Goal: Check status: Check status

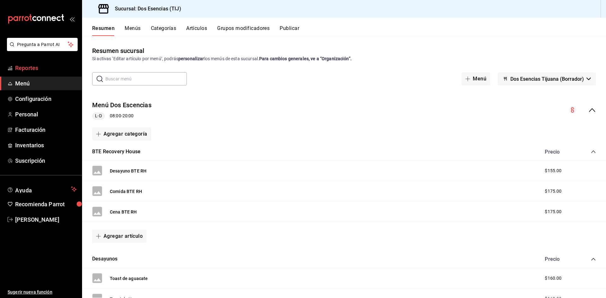
scroll to position [85, 0]
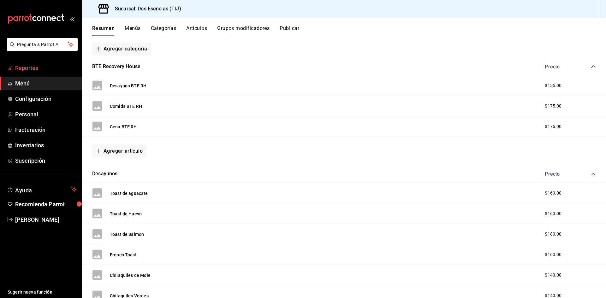
click at [9, 71] on span "mailbox folders" at bounding box center [10, 68] width 5 height 8
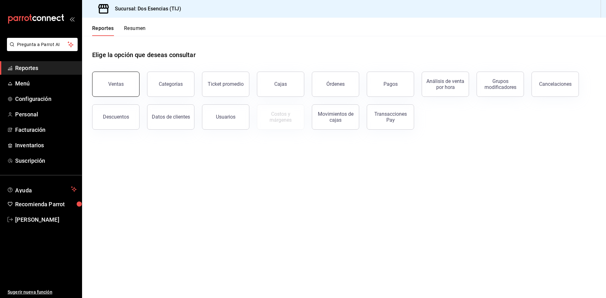
click at [127, 79] on button "Ventas" at bounding box center [115, 84] width 47 height 25
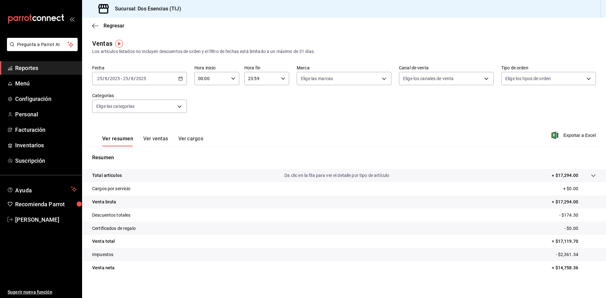
click at [179, 79] on icon "button" at bounding box center [180, 78] width 4 height 4
click at [122, 112] on span "Ayer" at bounding box center [121, 112] width 49 height 7
click at [177, 78] on div "[DATE] [DATE] - [DATE] [DATE]" at bounding box center [139, 78] width 95 height 13
click at [112, 111] on span "Ayer" at bounding box center [121, 112] width 49 height 7
click at [179, 78] on icon "button" at bounding box center [180, 78] width 4 height 4
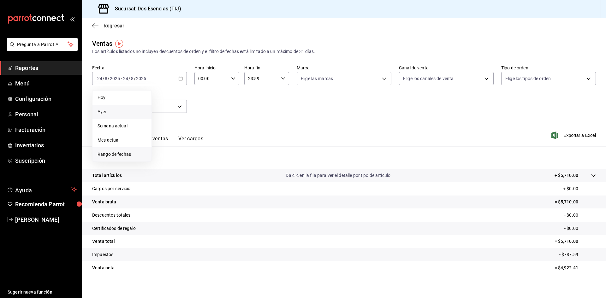
click at [134, 156] on span "Rango de fechas" at bounding box center [121, 154] width 49 height 7
click at [162, 174] on button "25" at bounding box center [164, 175] width 11 height 11
click at [161, 175] on button "25" at bounding box center [164, 175] width 11 height 11
click at [47, 69] on span "Reportes" at bounding box center [46, 68] width 62 height 9
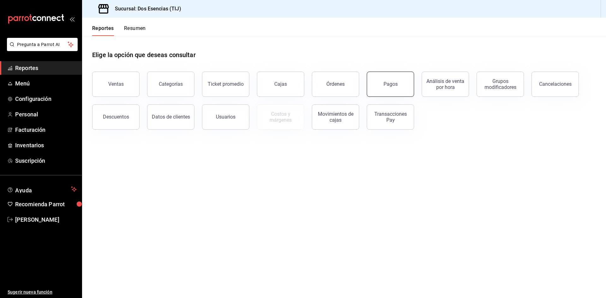
click at [396, 84] on div "Pagos" at bounding box center [390, 84] width 14 height 6
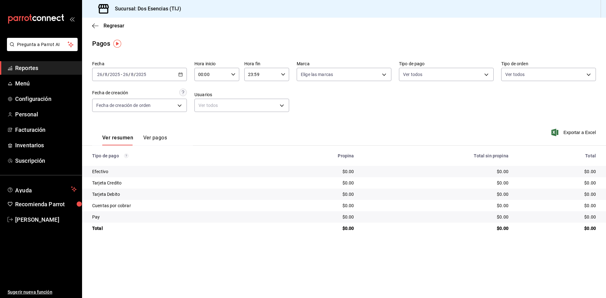
click at [183, 74] on div "[DATE] [DATE] - [DATE] [DATE]" at bounding box center [139, 74] width 95 height 13
click at [98, 165] on span "Rango de fechas" at bounding box center [121, 164] width 49 height 7
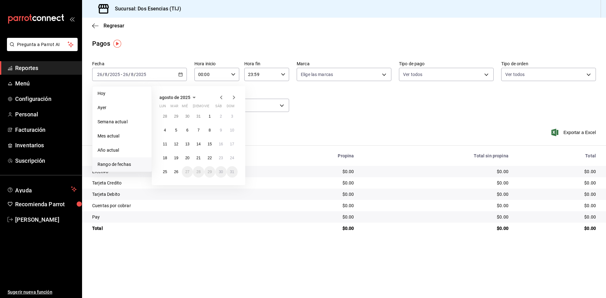
click at [168, 177] on div "28 29 30 31 1 2 3 4 5 6 7 8 9 10 11 12 13 14 15 16 17 18 19 20 21 22 23 24 25 2…" at bounding box center [198, 144] width 78 height 67
click at [166, 173] on abbr "25" at bounding box center [165, 172] width 4 height 4
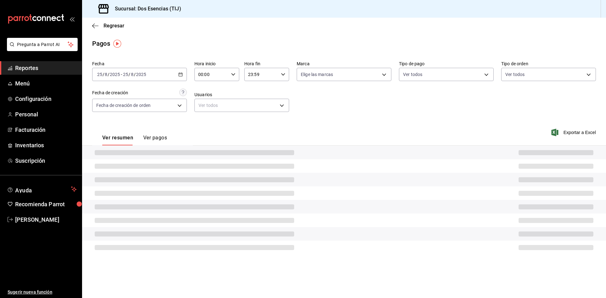
click at [166, 173] on div at bounding box center [344, 180] width 524 height 14
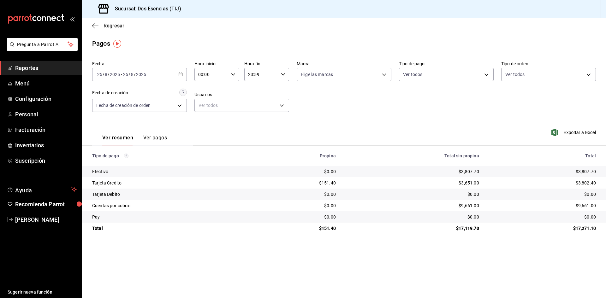
click at [575, 182] on div "$3,802.40" at bounding box center [542, 183] width 107 height 6
